Goal: Information Seeking & Learning: Learn about a topic

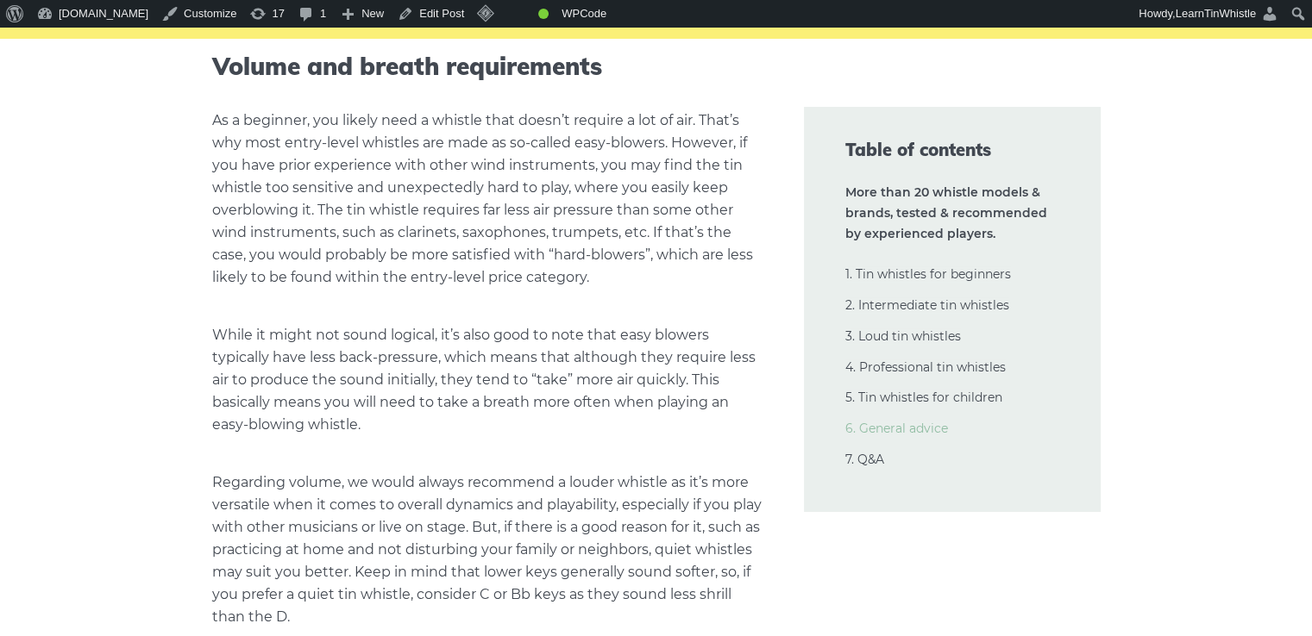
click at [933, 435] on link "6. General advice" at bounding box center [896, 429] width 103 height 16
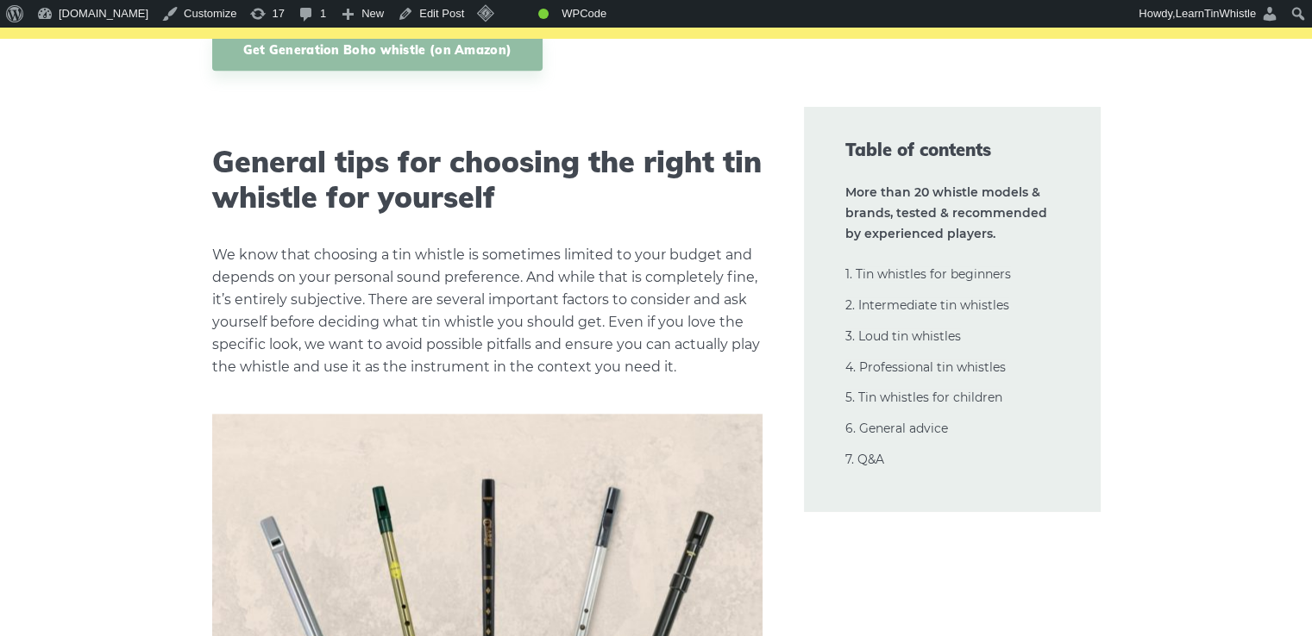
scroll to position [34711, 0]
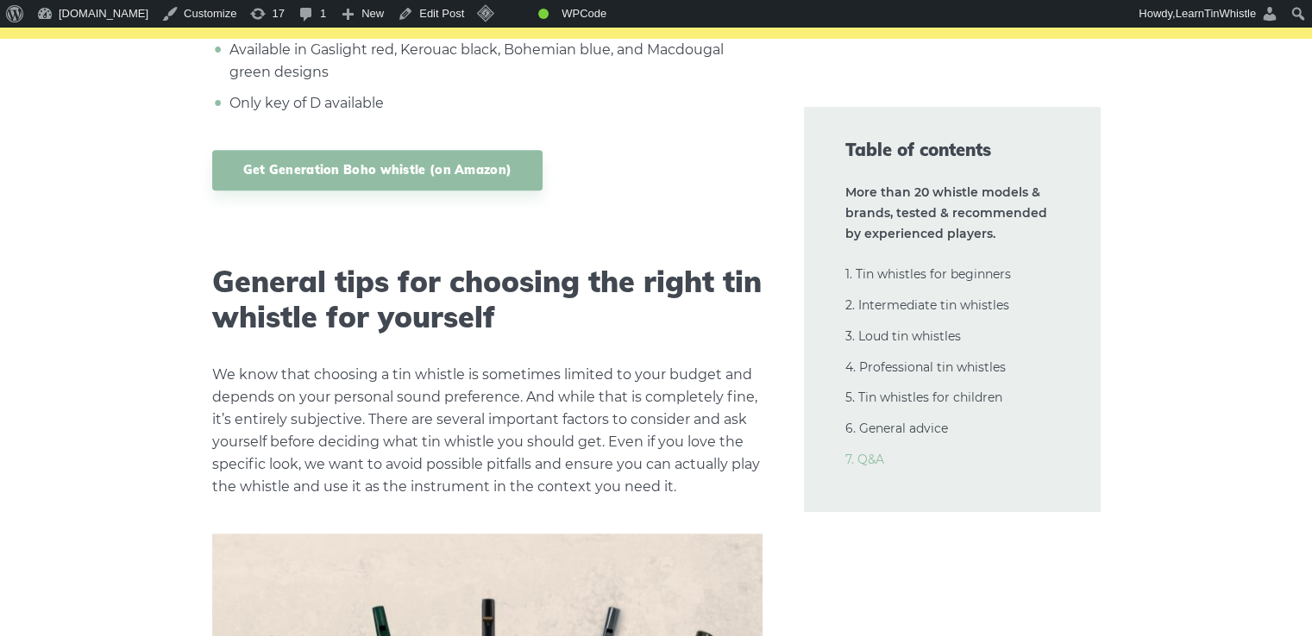
click at [865, 456] on link "7. Q&A" at bounding box center [864, 460] width 39 height 16
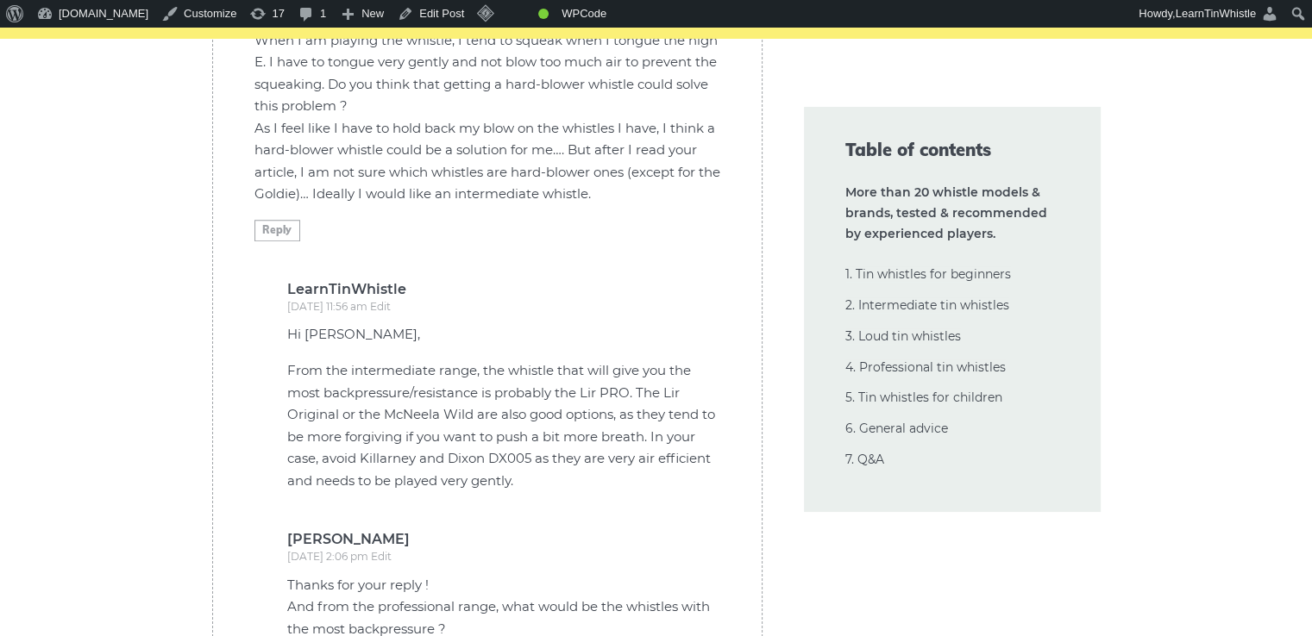
scroll to position [41069, 0]
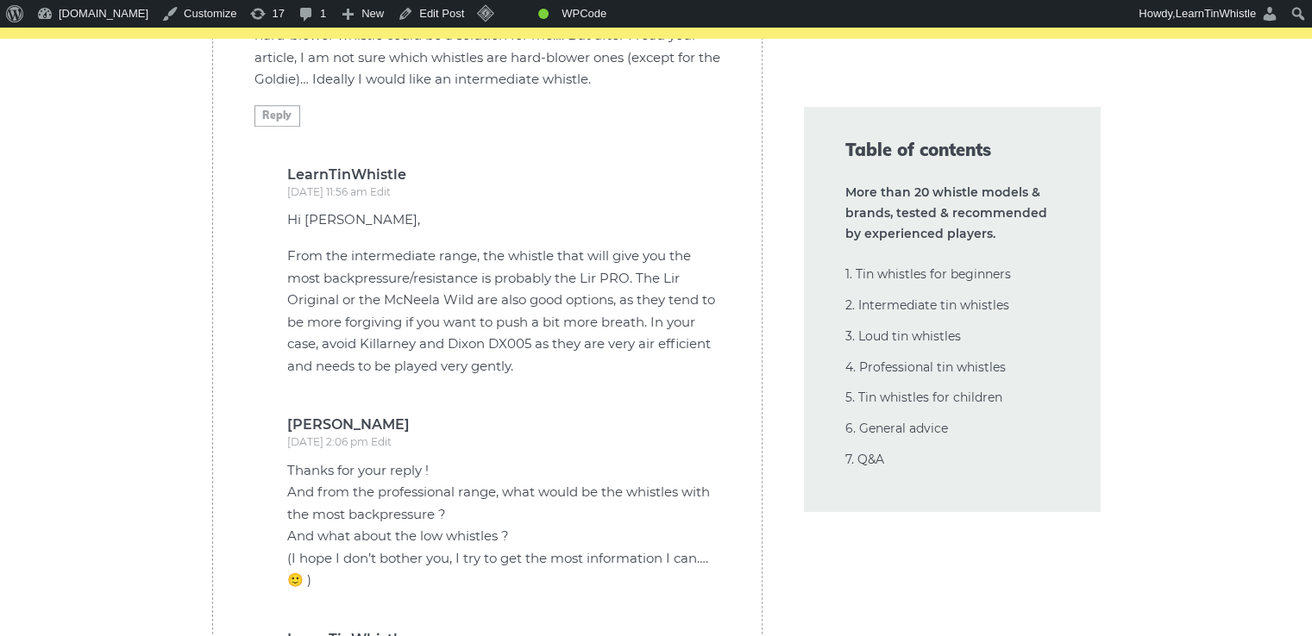
drag, startPoint x: 661, startPoint y: 530, endPoint x: 702, endPoint y: 538, distance: 41.4
drag, startPoint x: 623, startPoint y: 518, endPoint x: 683, endPoint y: 542, distance: 65.0
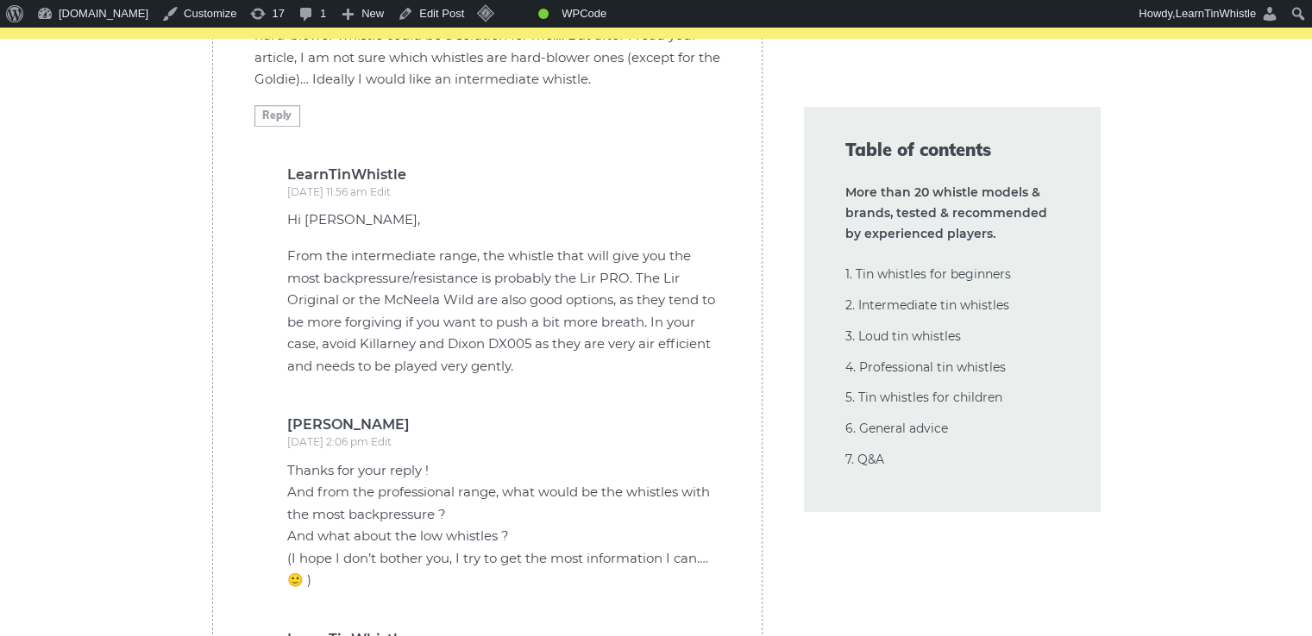
drag, startPoint x: 621, startPoint y: 521, endPoint x: 667, endPoint y: 560, distance: 60.6
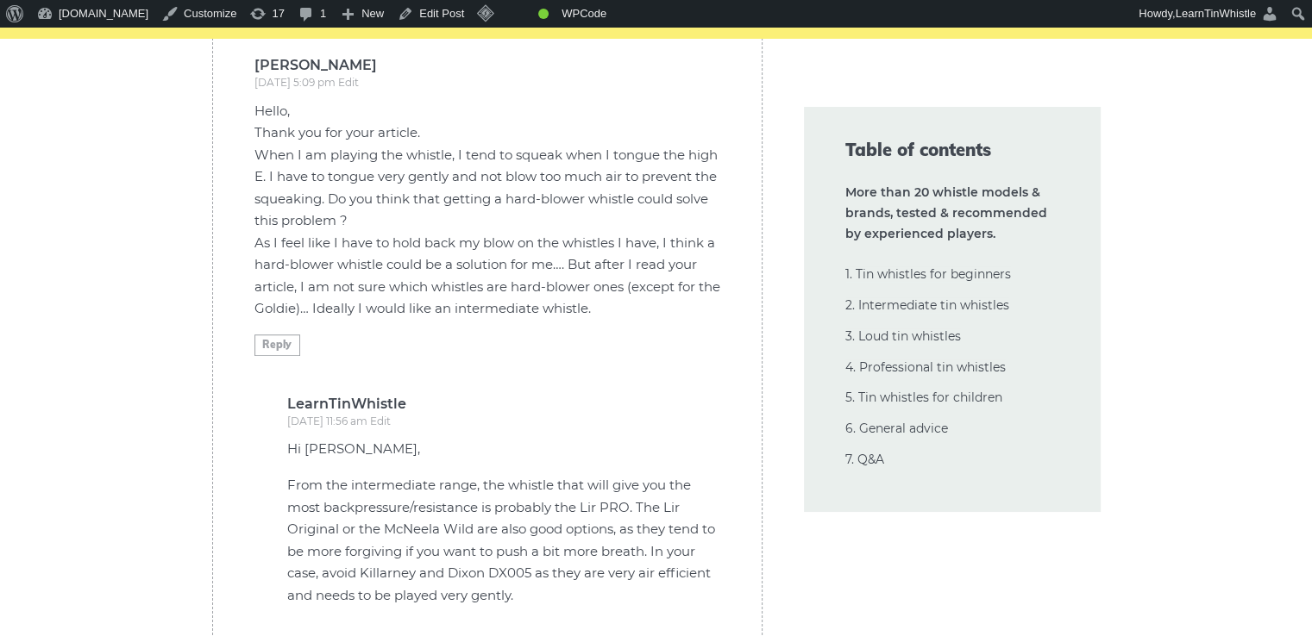
scroll to position [40954, 0]
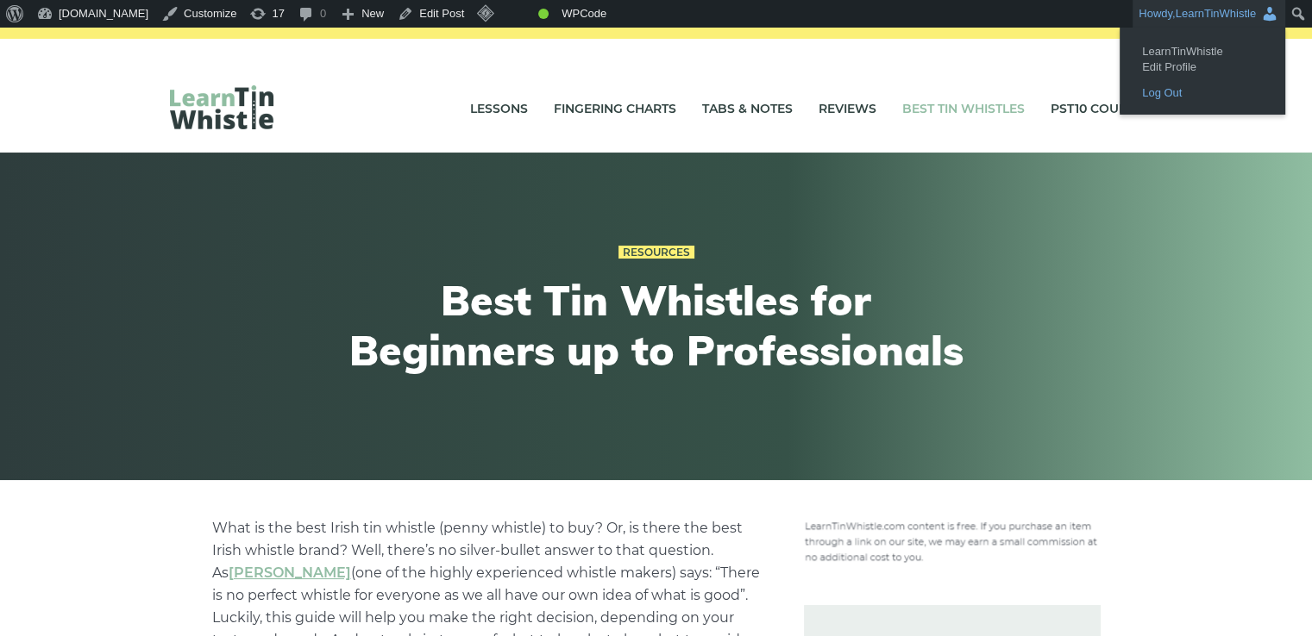
click at [1167, 93] on link "Log Out" at bounding box center [1202, 93] width 138 height 22
